Goal: Check status

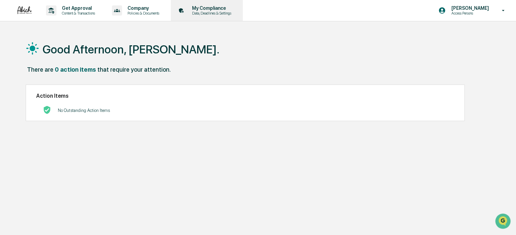
click at [215, 12] on p "Data, Deadlines & Settings" at bounding box center [211, 13] width 48 height 5
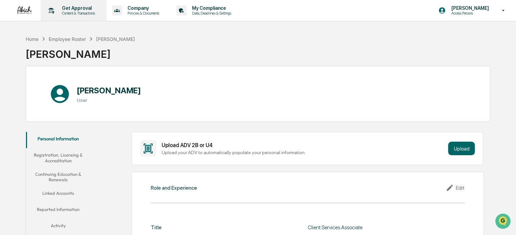
click at [92, 10] on p "Get Approval" at bounding box center [77, 7] width 42 height 5
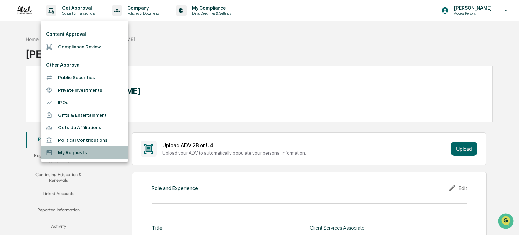
click at [91, 150] on li "My Requests" at bounding box center [85, 152] width 88 height 13
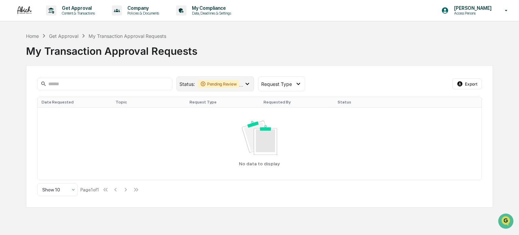
click at [245, 84] on icon at bounding box center [247, 83] width 7 height 7
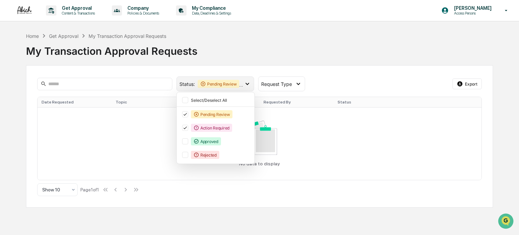
click at [245, 84] on icon at bounding box center [247, 83] width 7 height 7
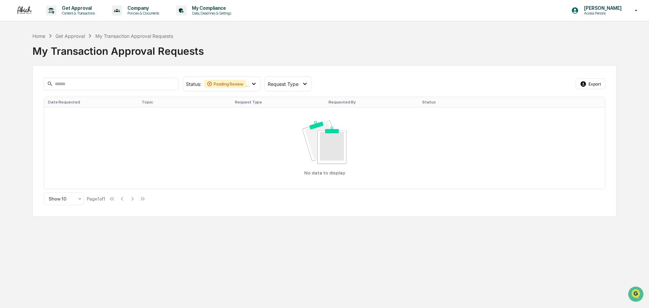
click at [102, 235] on div "Get Approval Content & Transactions Company Policies & Documents My Compliance …" at bounding box center [324, 154] width 649 height 308
